Goal: Communication & Community: Participate in discussion

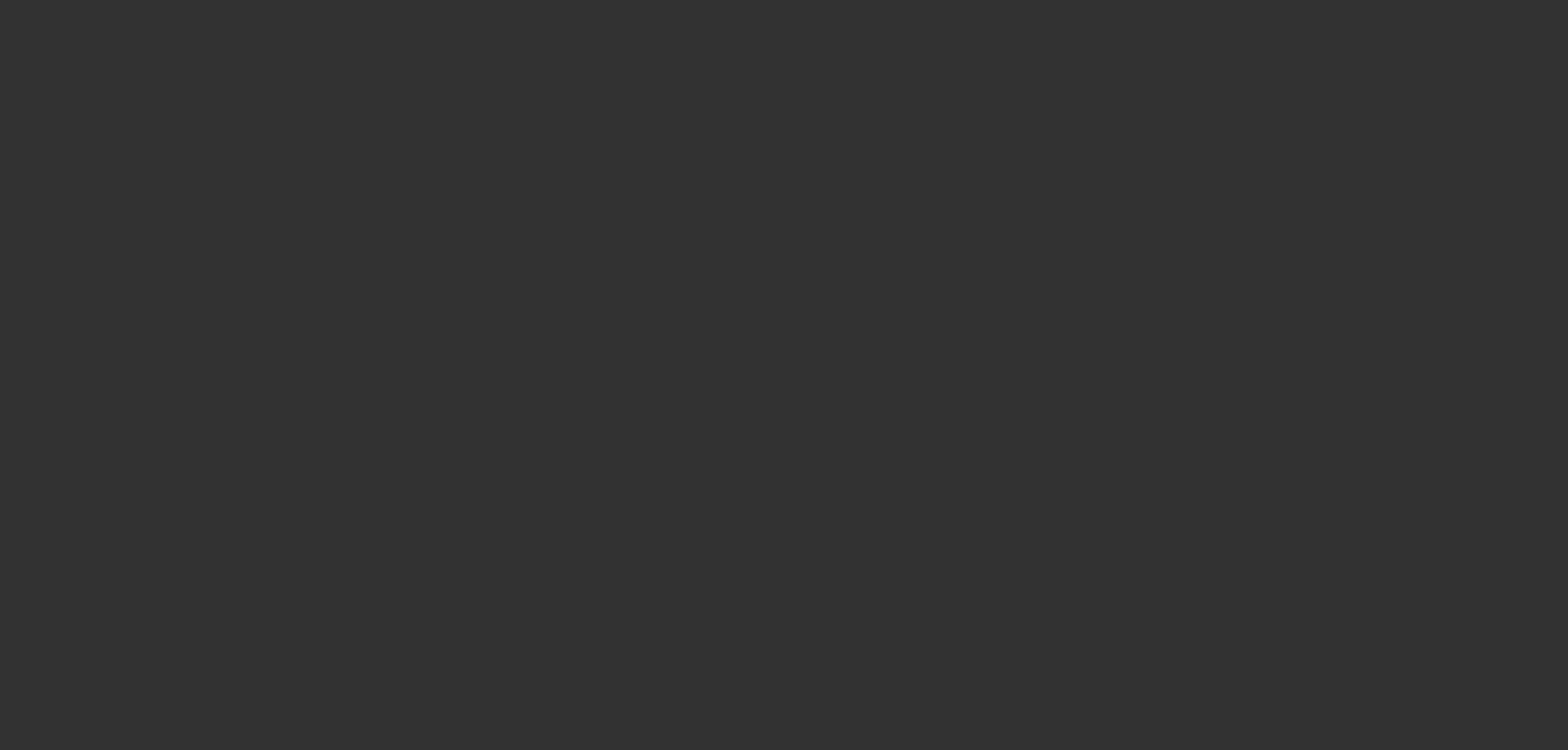
select select "3"
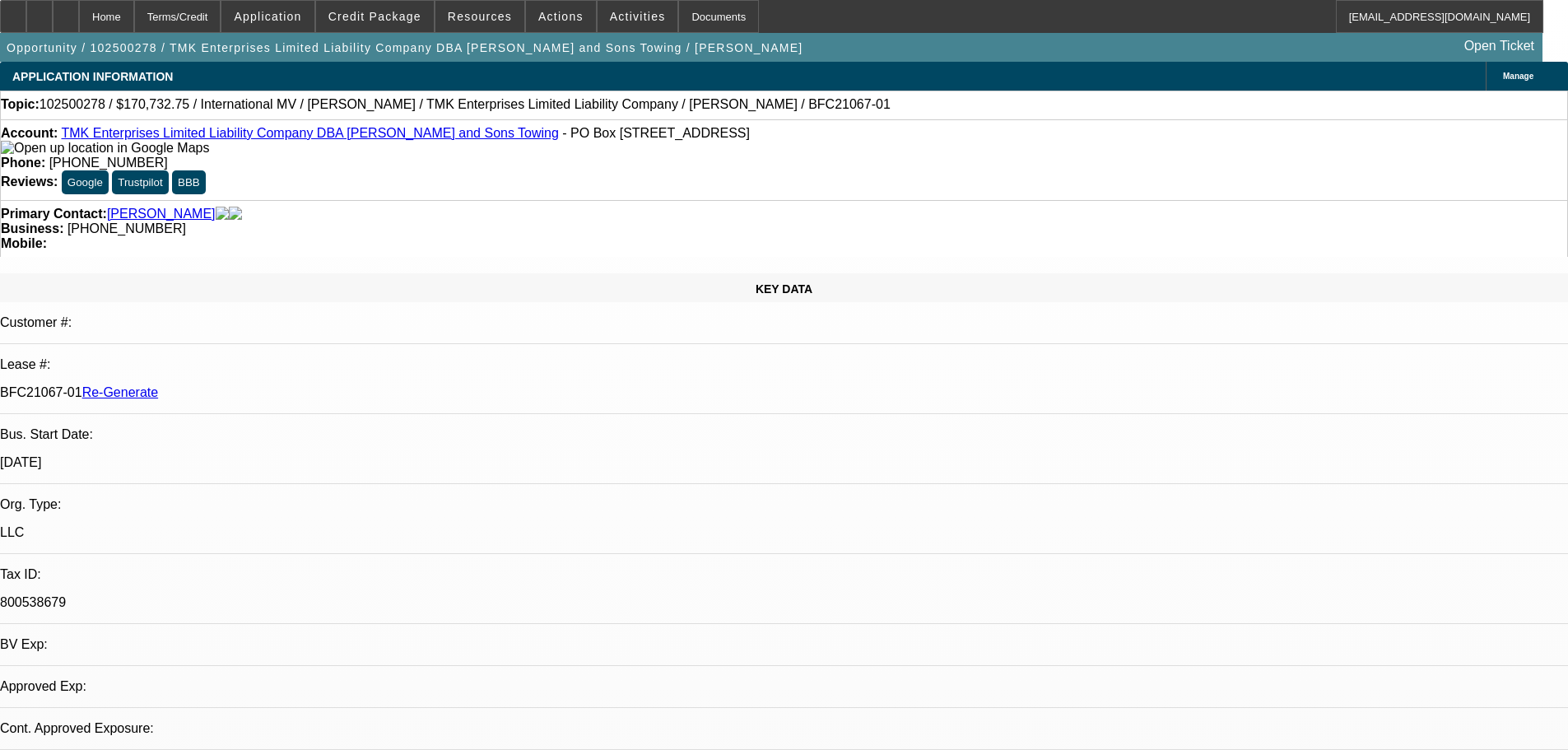
select select "0"
select select "1"
select select "2"
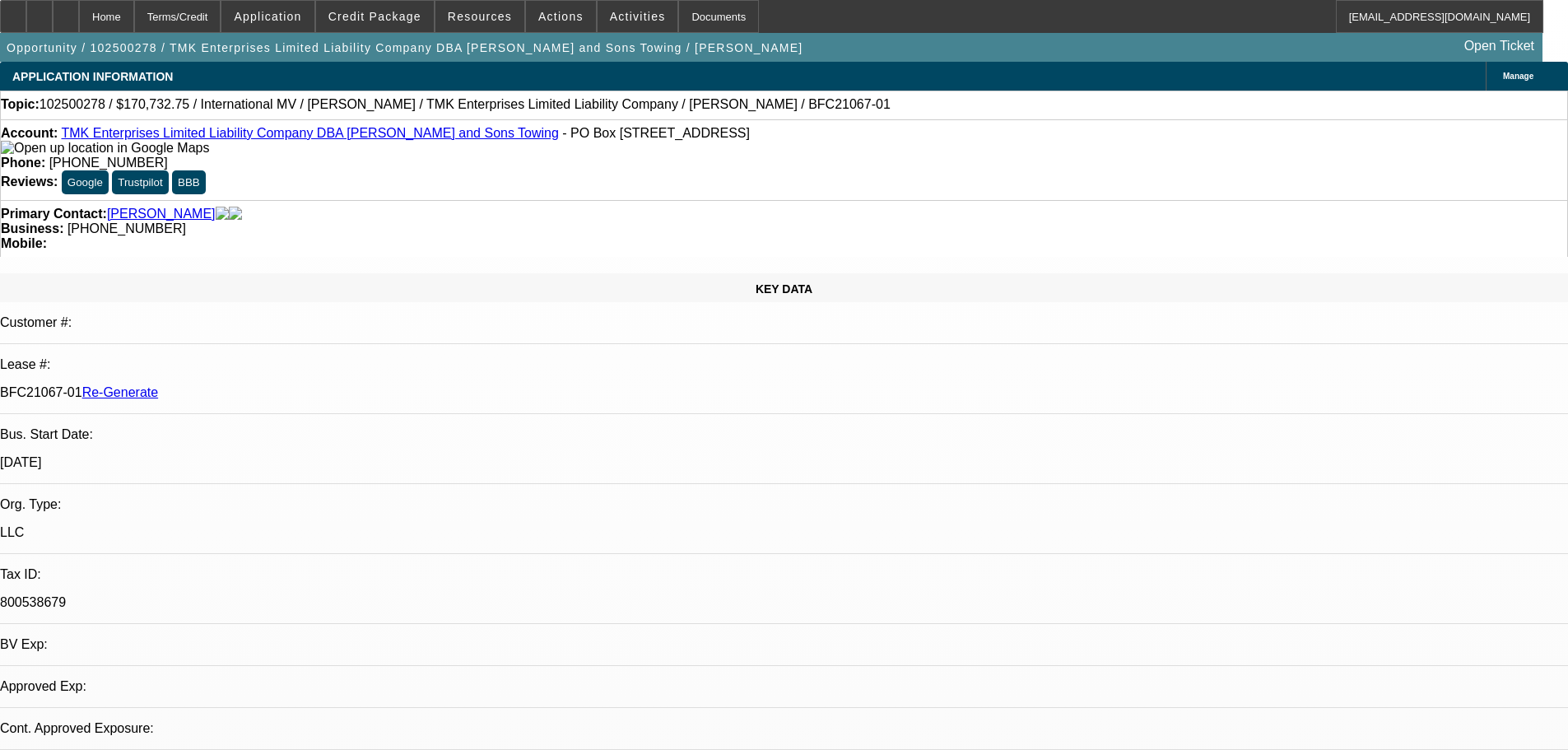
select select "6"
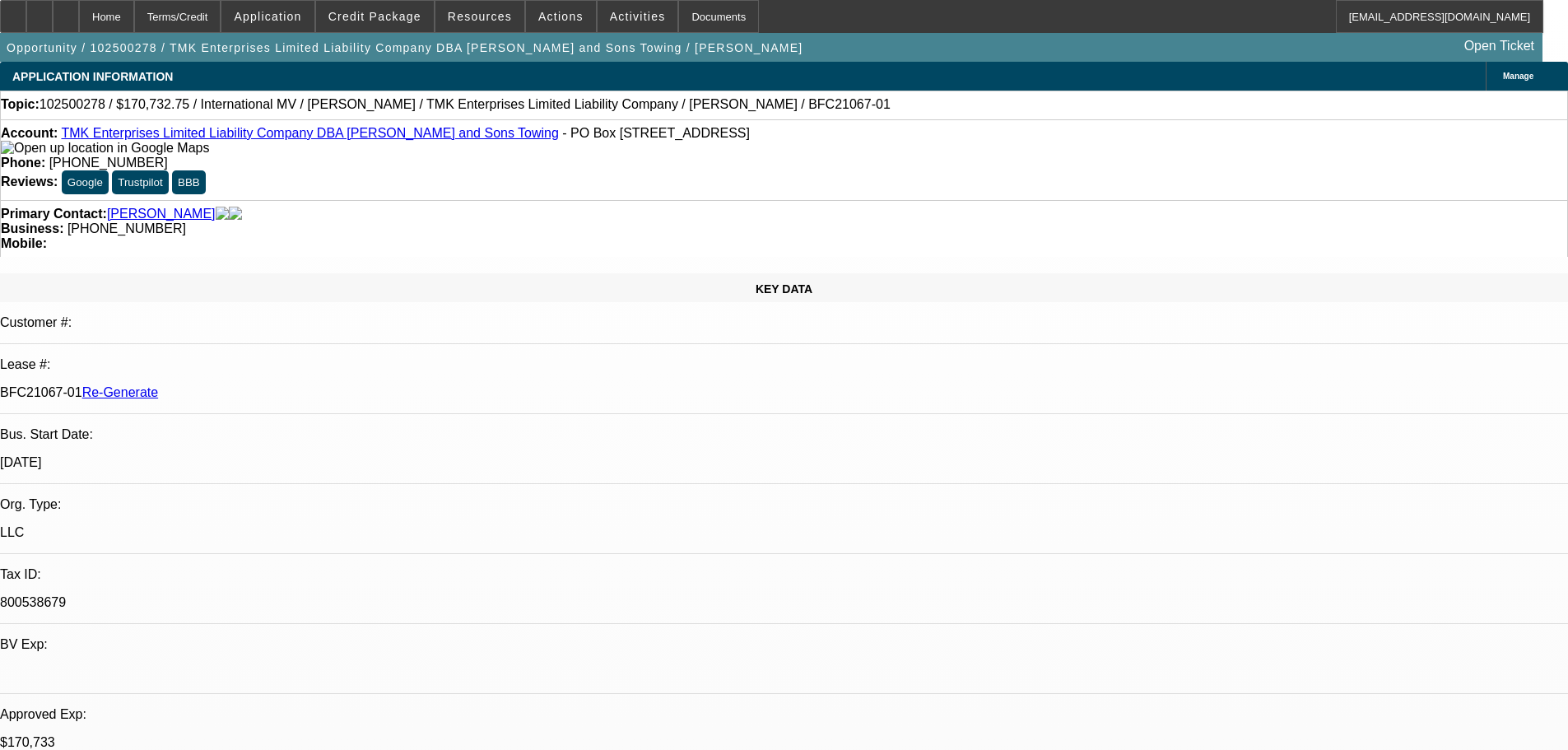
scroll to position [247, 0]
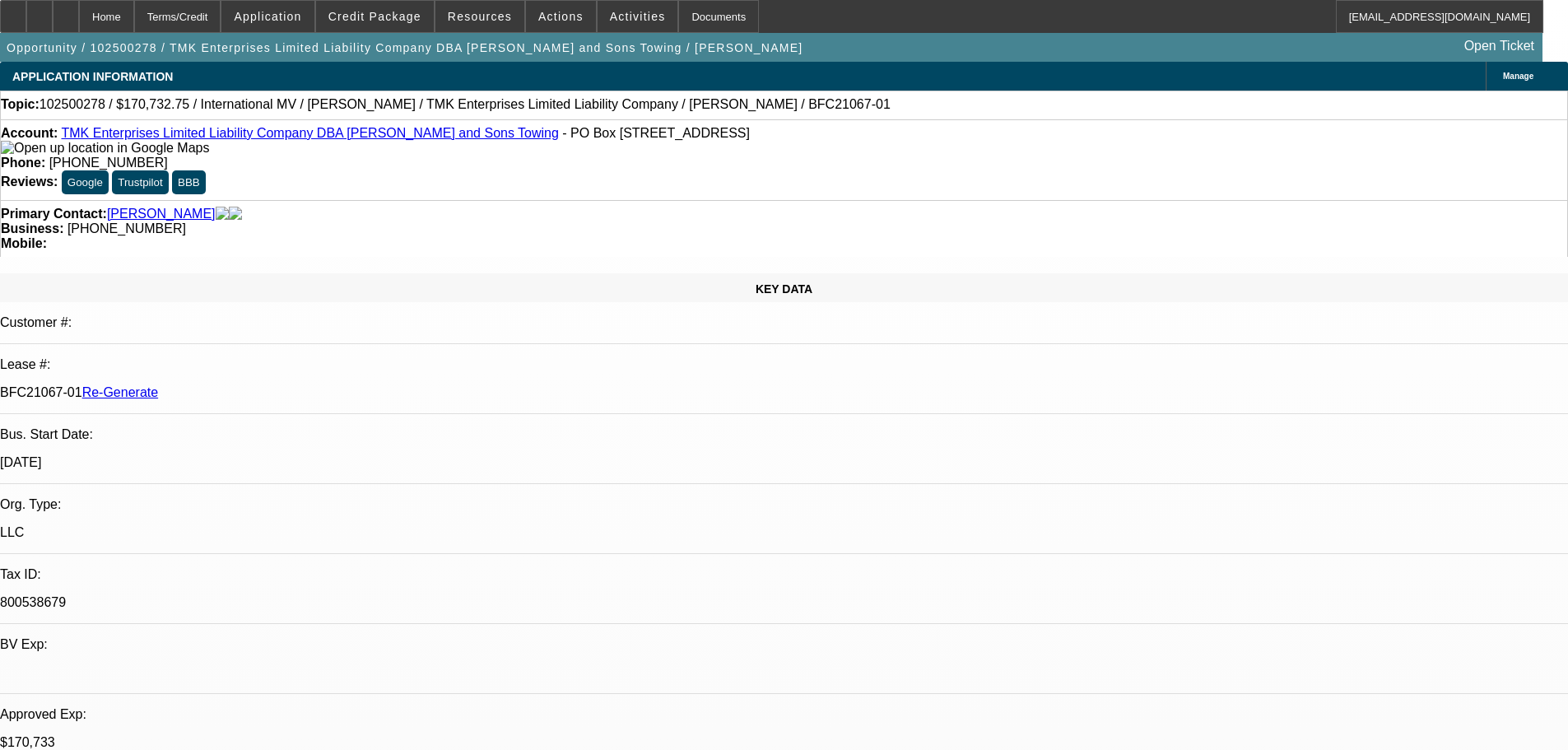
scroll to position [675, 0]
